Goal: Task Accomplishment & Management: Manage account settings

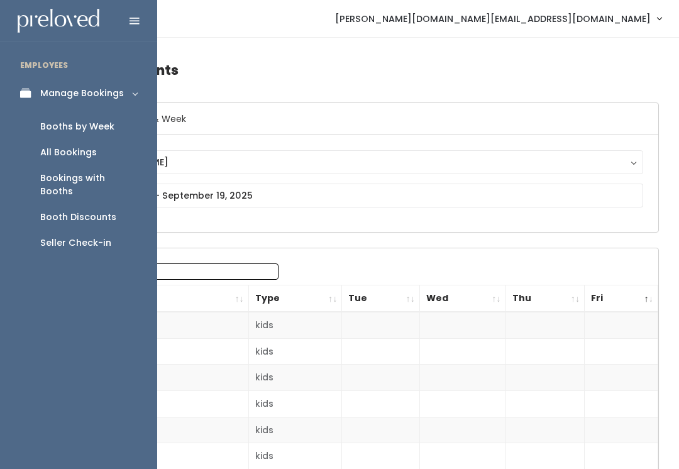
click at [121, 131] on link "Booths by Week" at bounding box center [78, 127] width 157 height 26
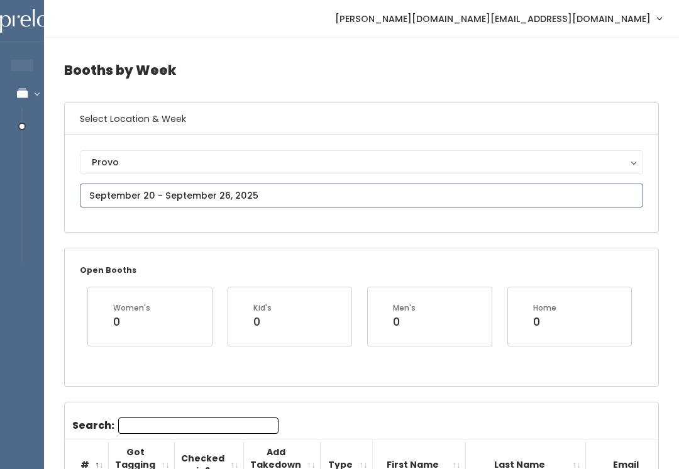
click at [295, 190] on input "text" at bounding box center [361, 196] width 563 height 24
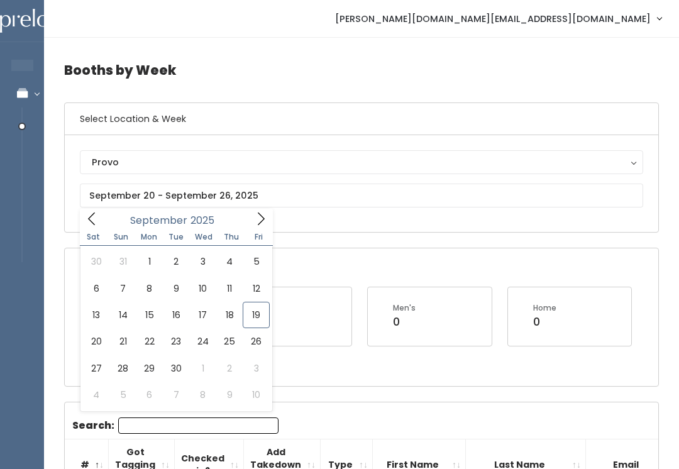
click at [309, 170] on button "Provo" at bounding box center [361, 162] width 563 height 24
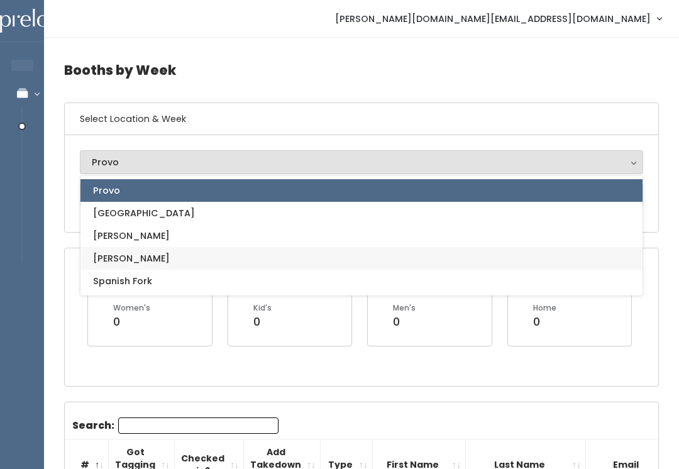
click at [153, 256] on link "[PERSON_NAME]" at bounding box center [361, 258] width 562 height 23
select select "3"
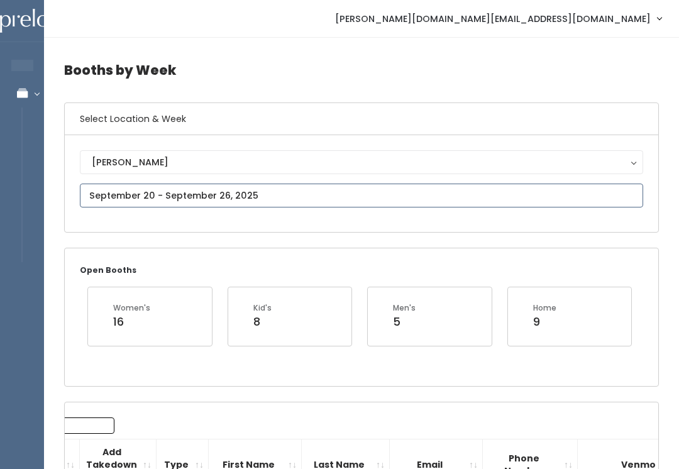
click at [307, 184] on input "text" at bounding box center [361, 196] width 563 height 24
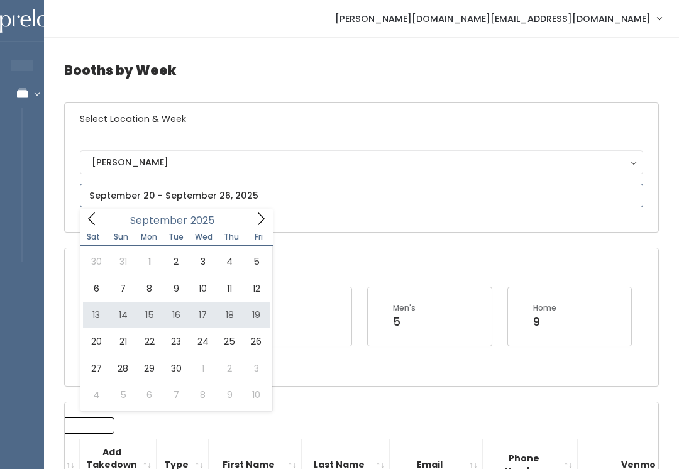
type input "September 13 to September 19"
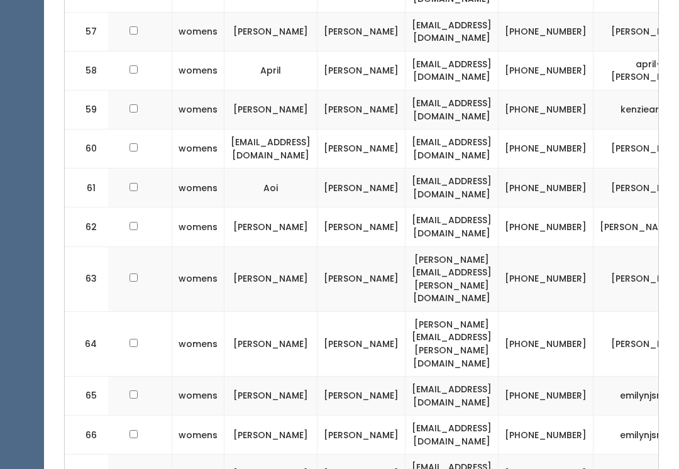
scroll to position [0, 140]
